Goal: Navigation & Orientation: Find specific page/section

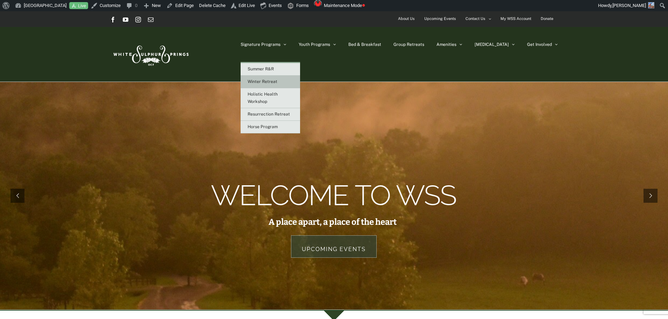
click at [277, 79] on span "Winter Retreat" at bounding box center [263, 81] width 30 height 5
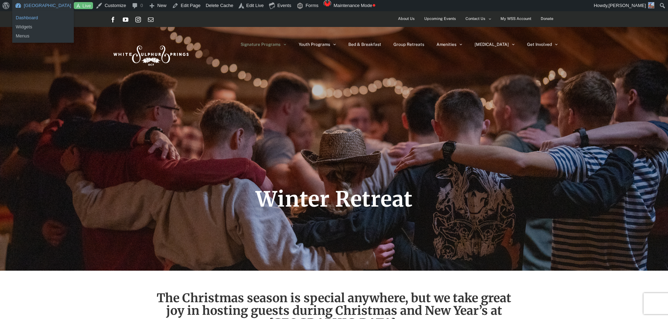
click at [27, 15] on link "Dashboard" at bounding box center [43, 17] width 62 height 9
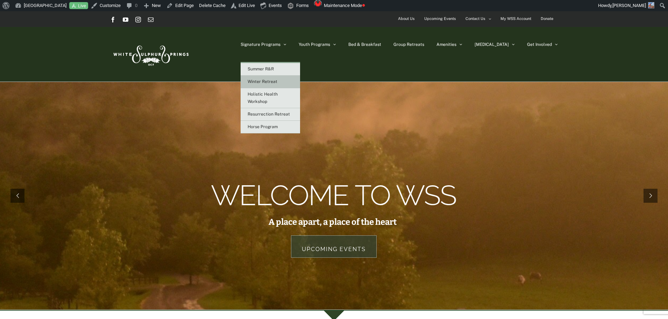
click at [277, 80] on span "Winter Retreat" at bounding box center [263, 81] width 30 height 5
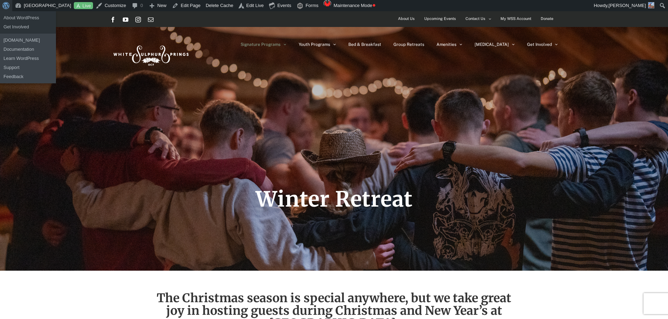
click at [7, 3] on span "Toolbar" at bounding box center [4, 5] width 5 height 10
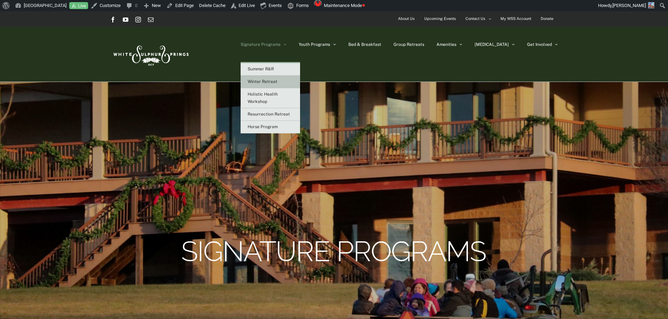
click at [277, 82] on span "Winter Retreat" at bounding box center [263, 81] width 30 height 5
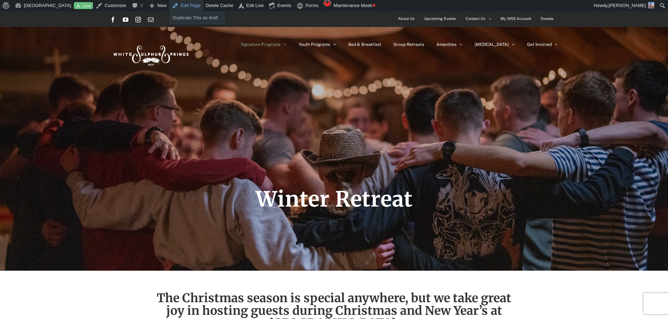
click at [182, 8] on link "Edit Page" at bounding box center [186, 5] width 34 height 11
